Goal: Task Accomplishment & Management: Use online tool/utility

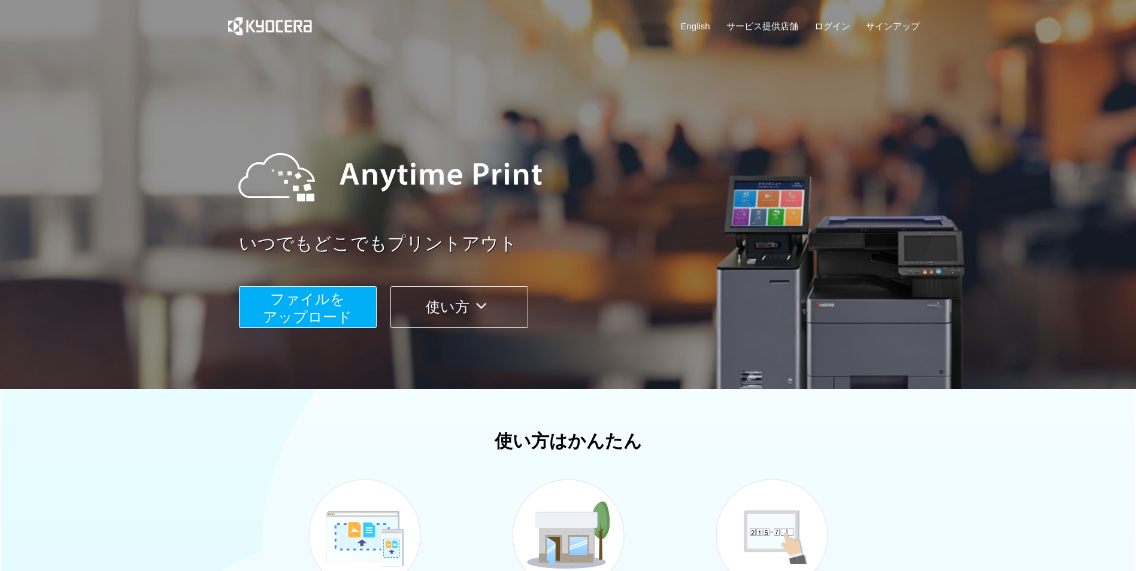
click at [307, 308] on span "ファイルを ​​アップロード" at bounding box center [307, 308] width 89 height 34
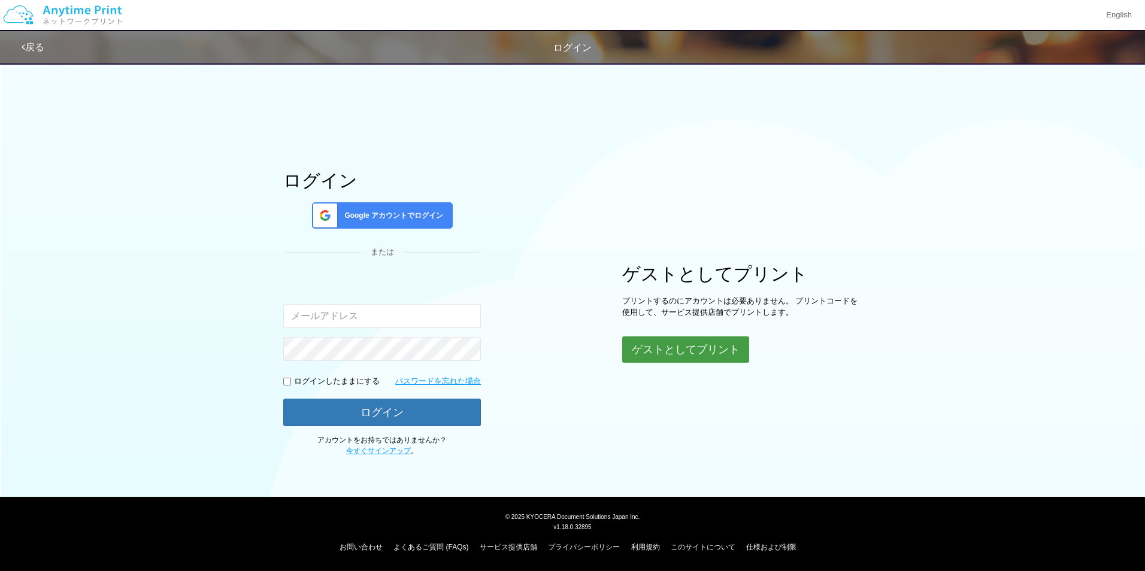
click at [665, 356] on button "ゲストとしてプリント" at bounding box center [685, 350] width 127 height 26
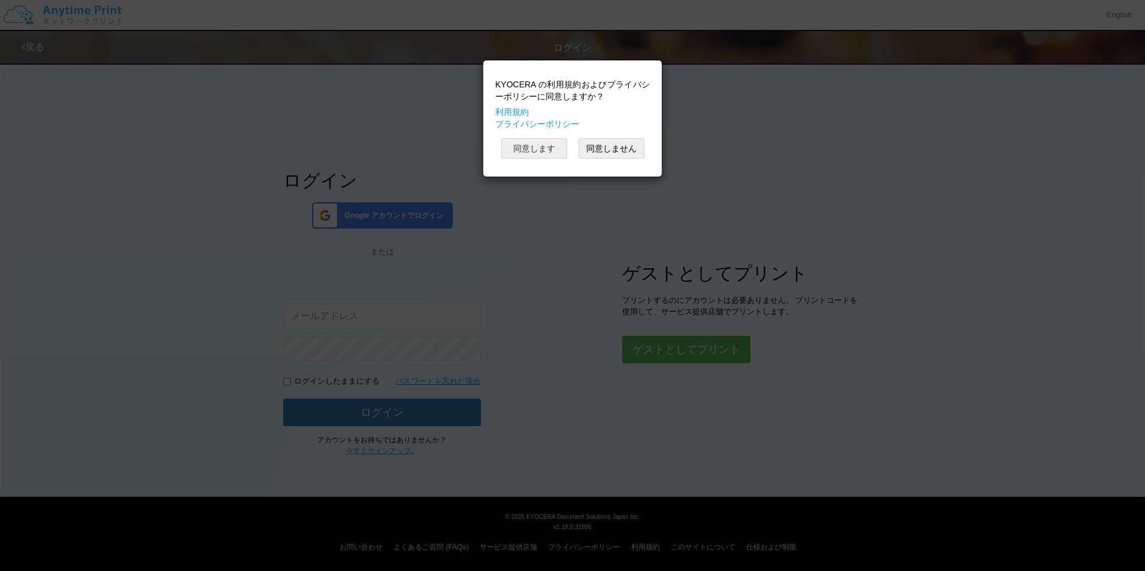
click at [525, 146] on button "同意します" at bounding box center [534, 148] width 66 height 20
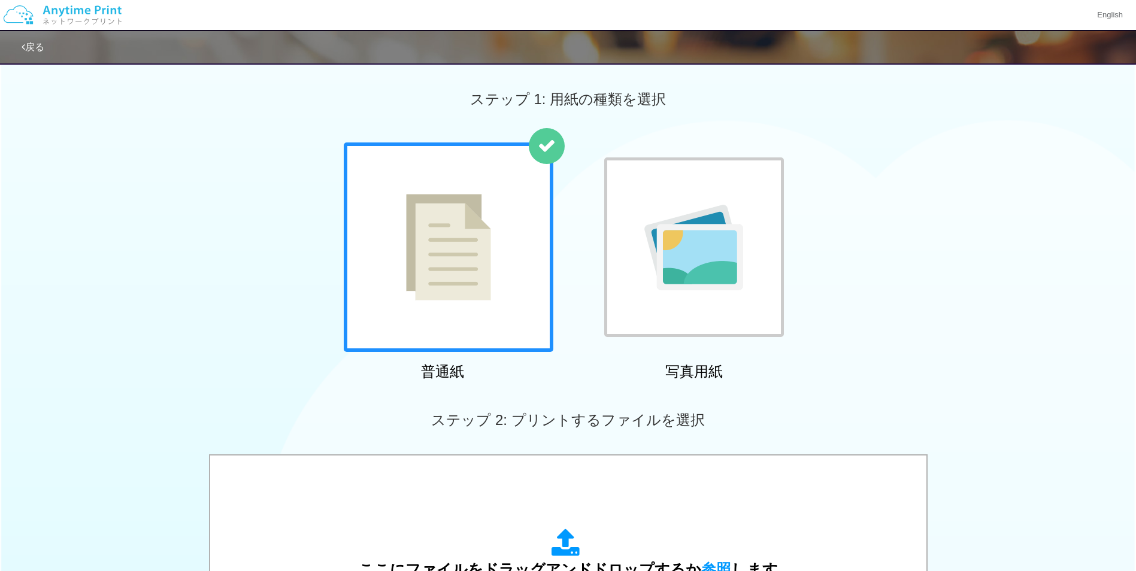
click at [480, 244] on img at bounding box center [448, 247] width 85 height 107
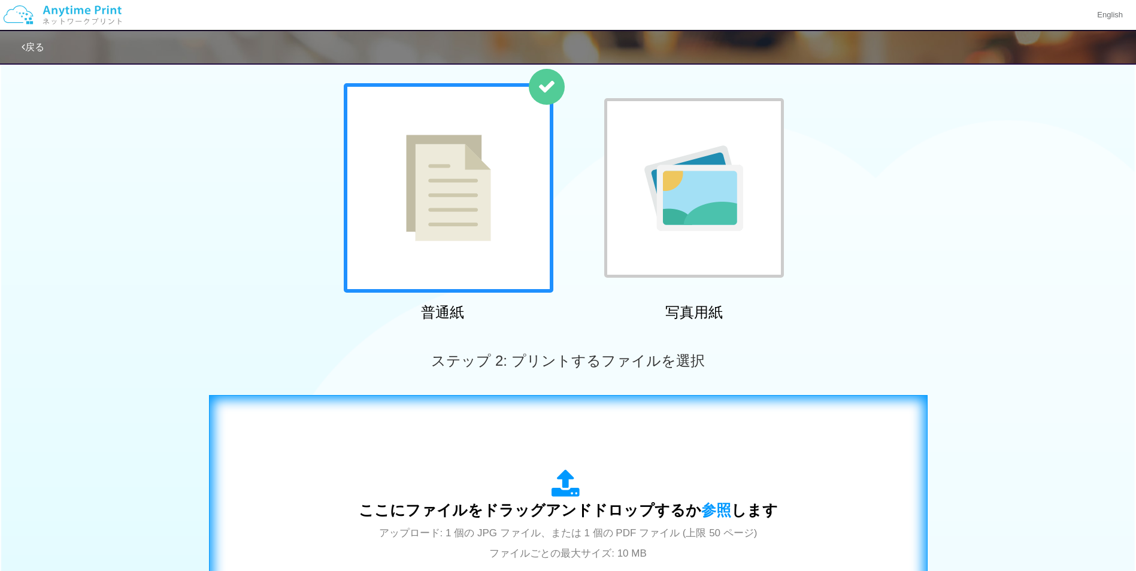
scroll to position [180, 0]
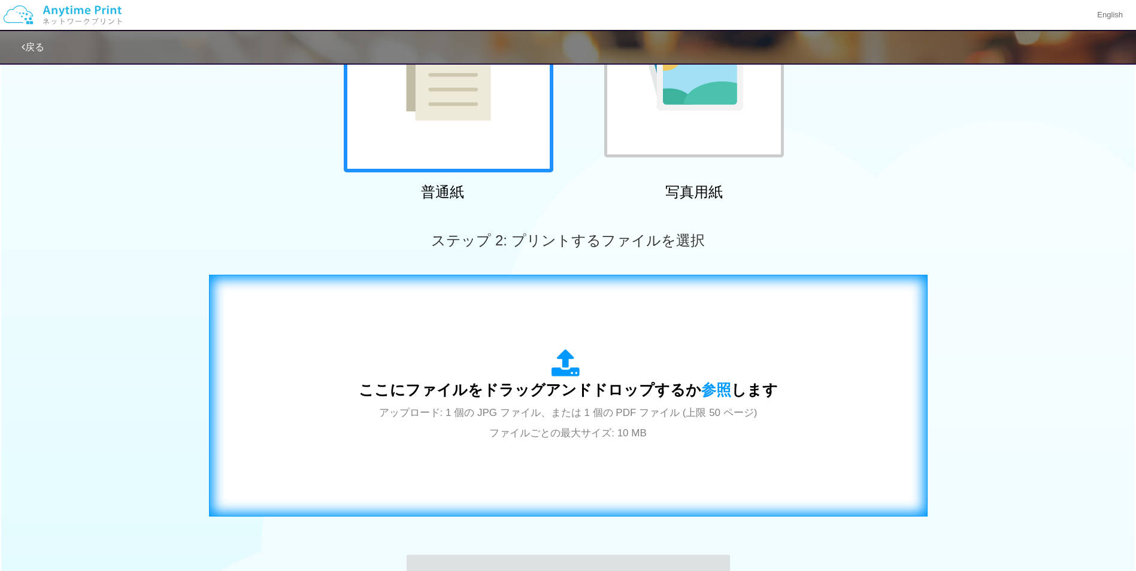
click at [634, 438] on span "アップロード: 1 個の JPG ファイル、または 1 個の PDF ファイル (上限 50 ページ) ファイルごとの最大サイズ: 10 MB" at bounding box center [568, 423] width 379 height 32
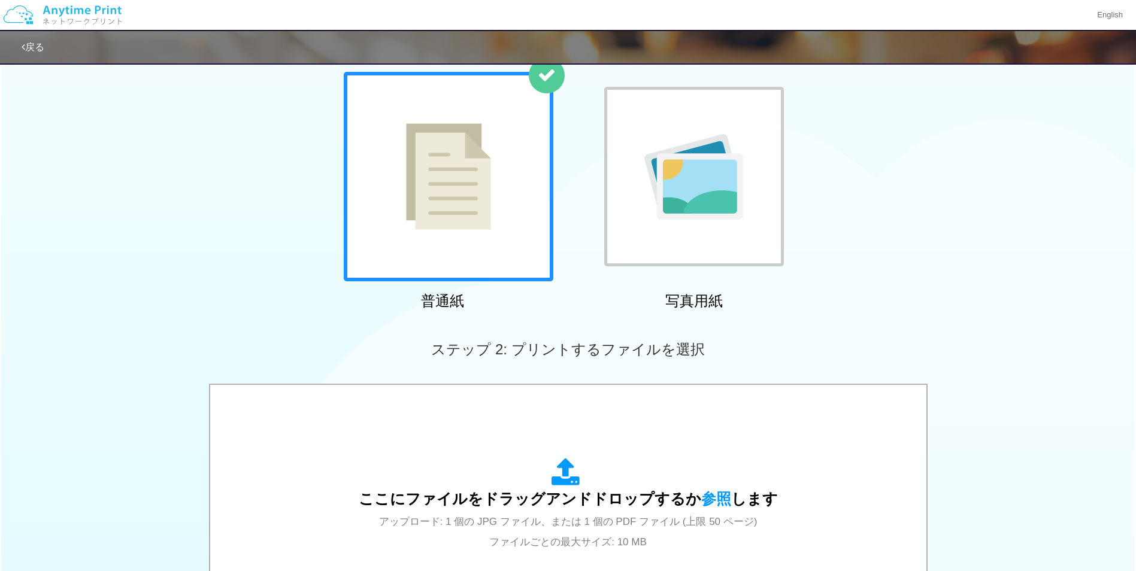
scroll to position [240, 0]
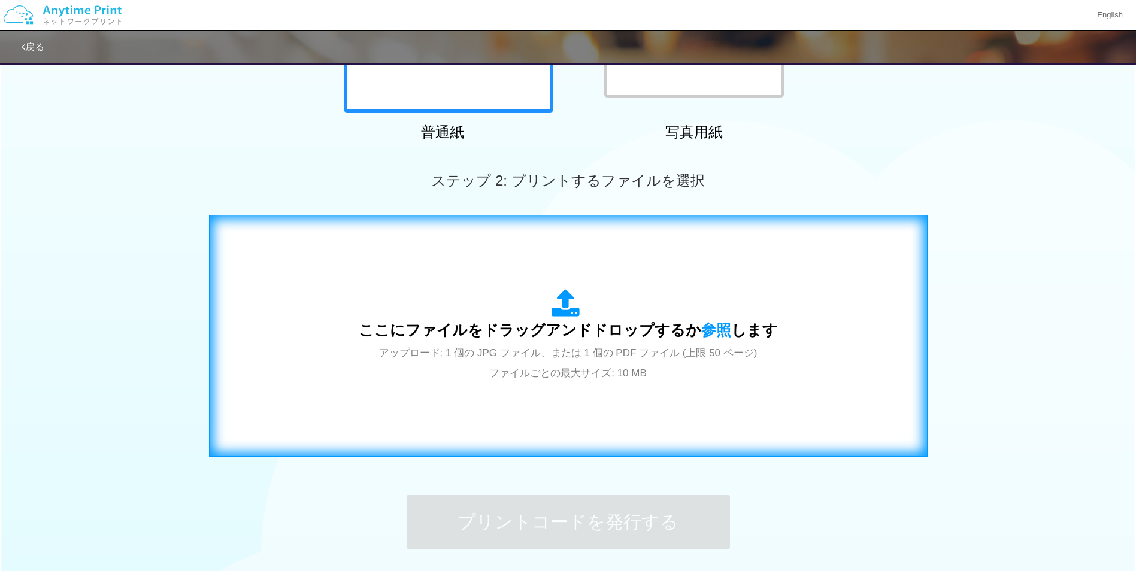
click at [459, 336] on span "ここにファイルをドラッグアンドドロップするか 参照 します" at bounding box center [568, 330] width 419 height 17
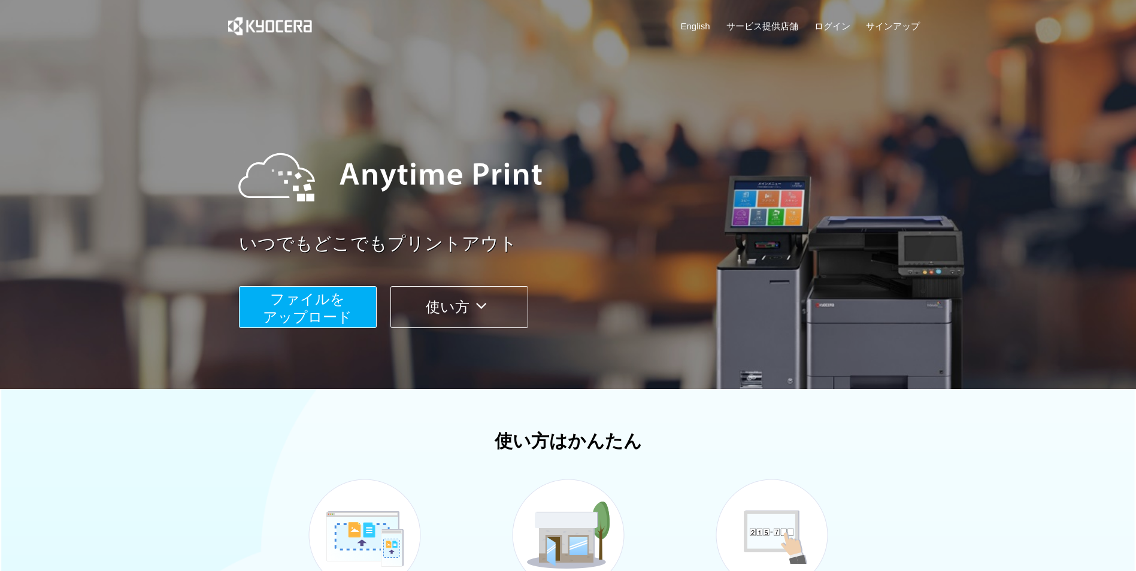
drag, startPoint x: 1105, startPoint y: 46, endPoint x: 1097, endPoint y: 37, distance: 11.4
click at [1104, 44] on div at bounding box center [568, 194] width 1136 height 389
click at [310, 303] on span "ファイルを ​​アップロード" at bounding box center [307, 308] width 89 height 34
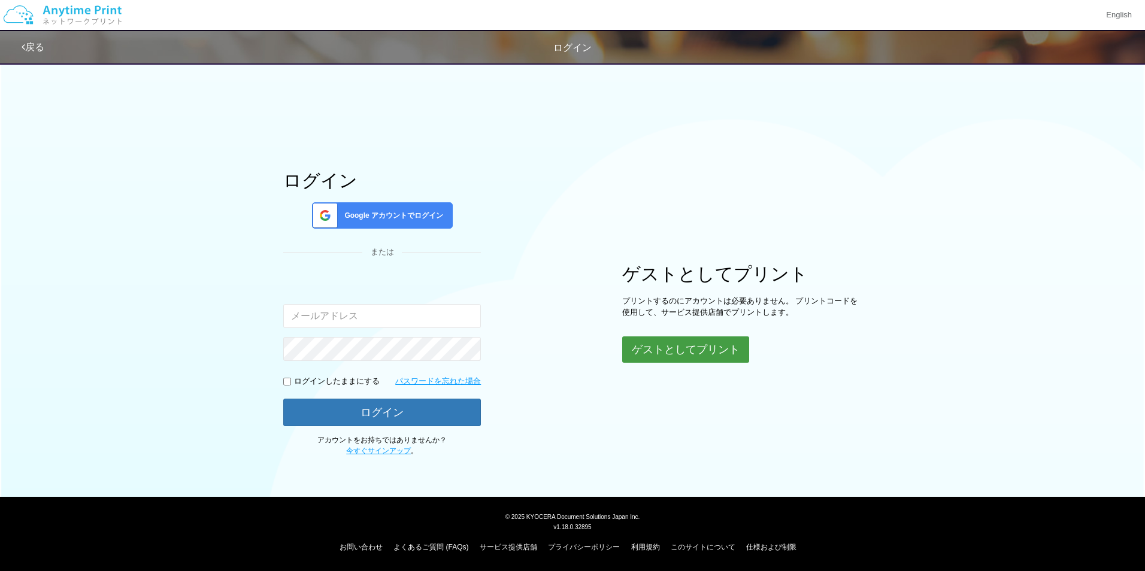
click at [660, 347] on button "ゲストとしてプリント" at bounding box center [685, 350] width 127 height 26
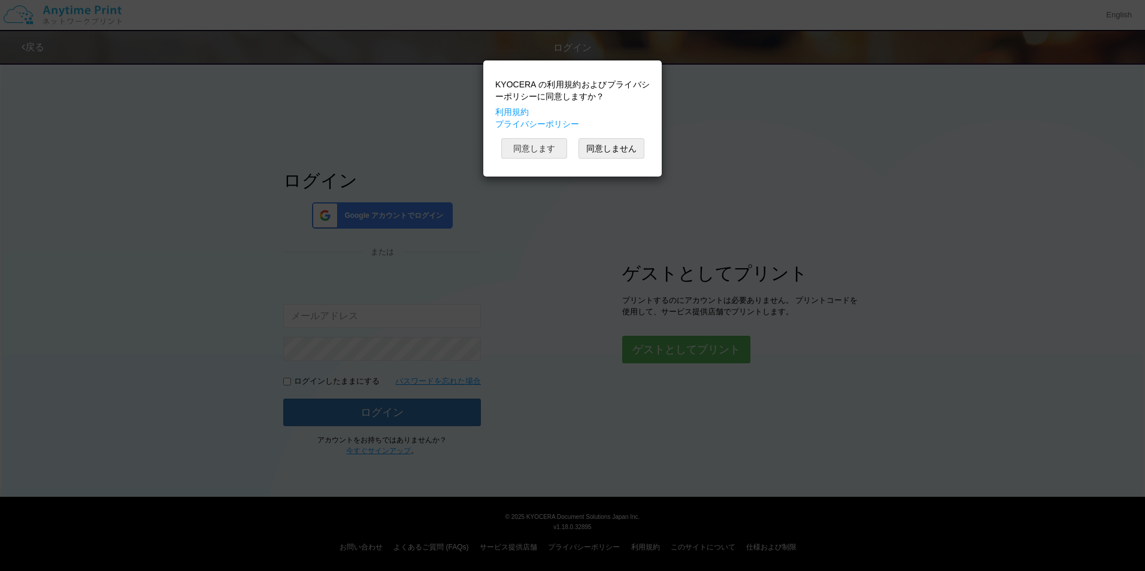
click at [533, 150] on button "同意します" at bounding box center [534, 148] width 66 height 20
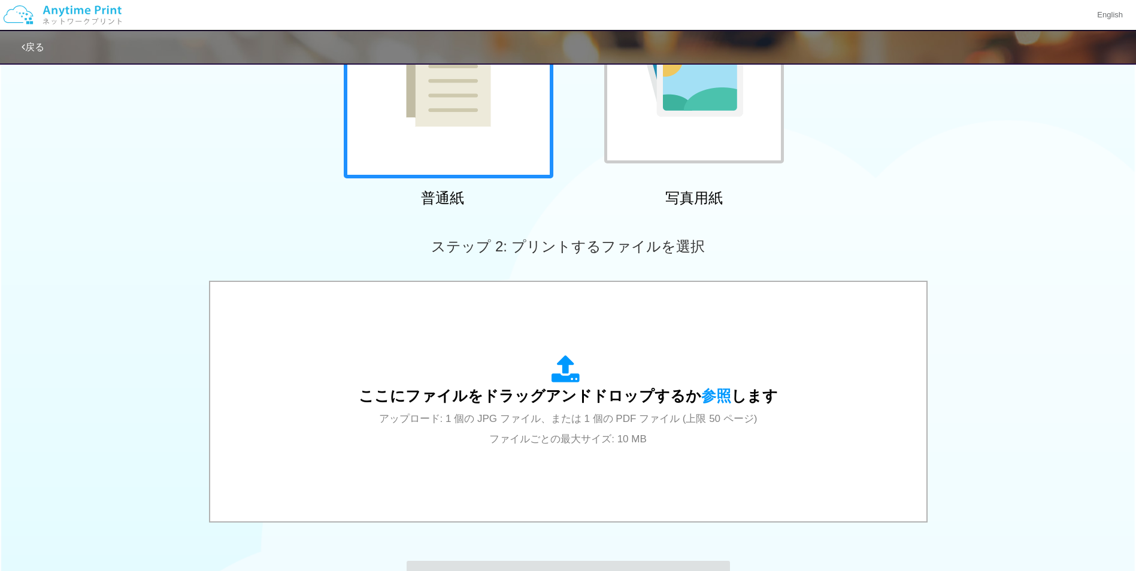
scroll to position [180, 0]
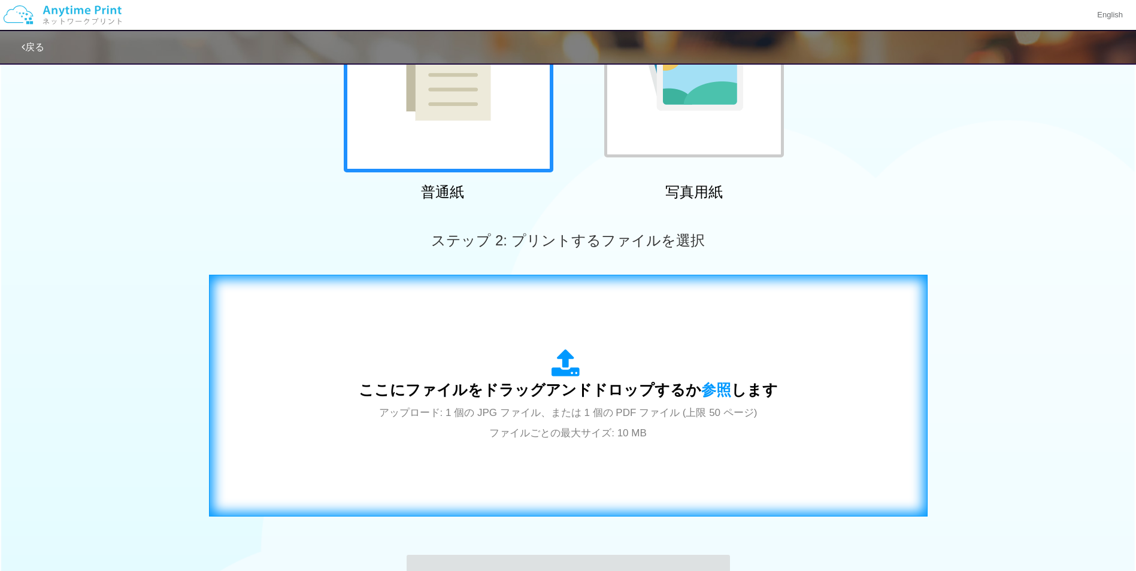
click at [565, 369] on icon at bounding box center [569, 364] width 34 height 30
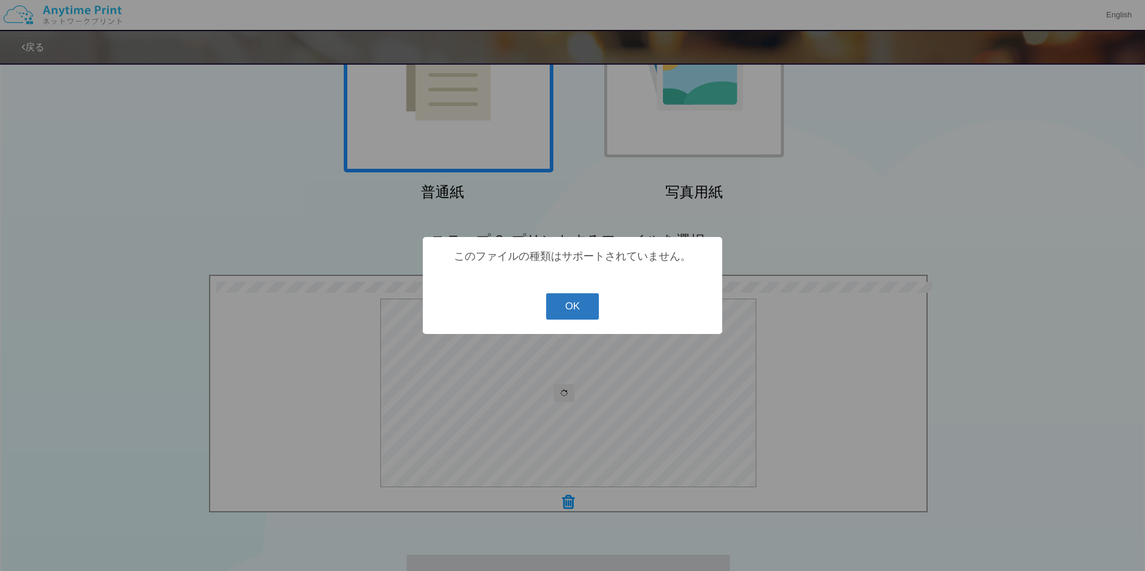
click at [567, 302] on button "OK" at bounding box center [572, 307] width 53 height 26
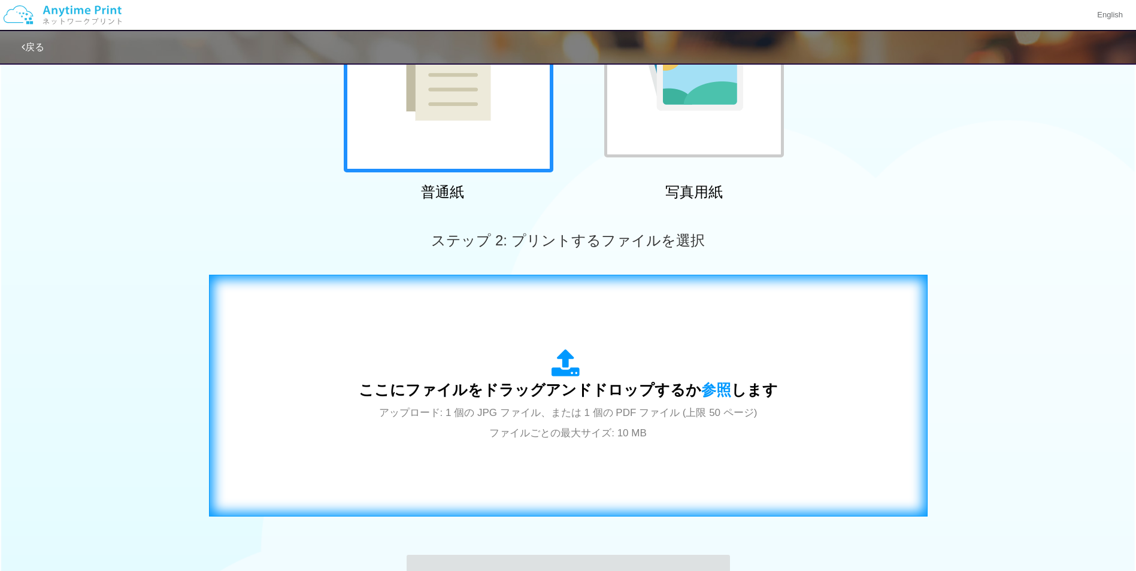
click at [395, 359] on div "ここにファイルをドラッグアンドドロップするか 参照 します アップロード: 1 個の JPG ファイル、または 1 個の PDF ファイル (上限 50 ペー…" at bounding box center [568, 395] width 419 height 93
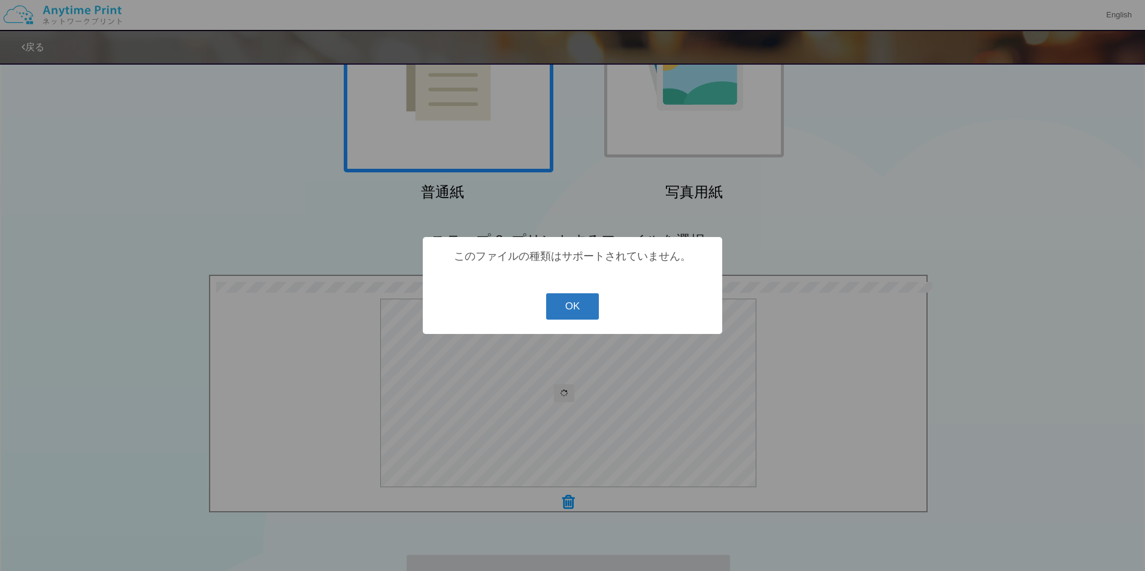
click at [572, 306] on button "OK" at bounding box center [572, 307] width 53 height 26
